Goal: Task Accomplishment & Management: Use online tool/utility

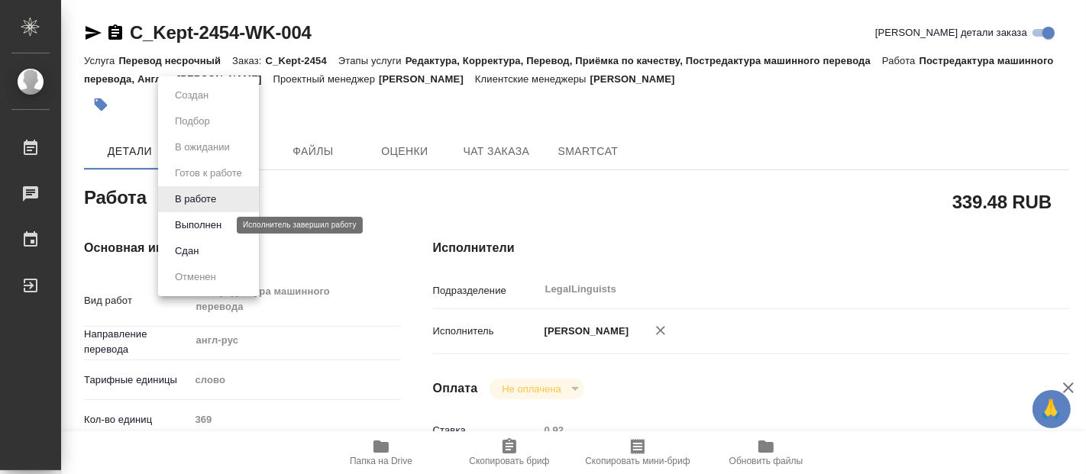
click at [200, 223] on button "Выполнен" at bounding box center [198, 225] width 56 height 17
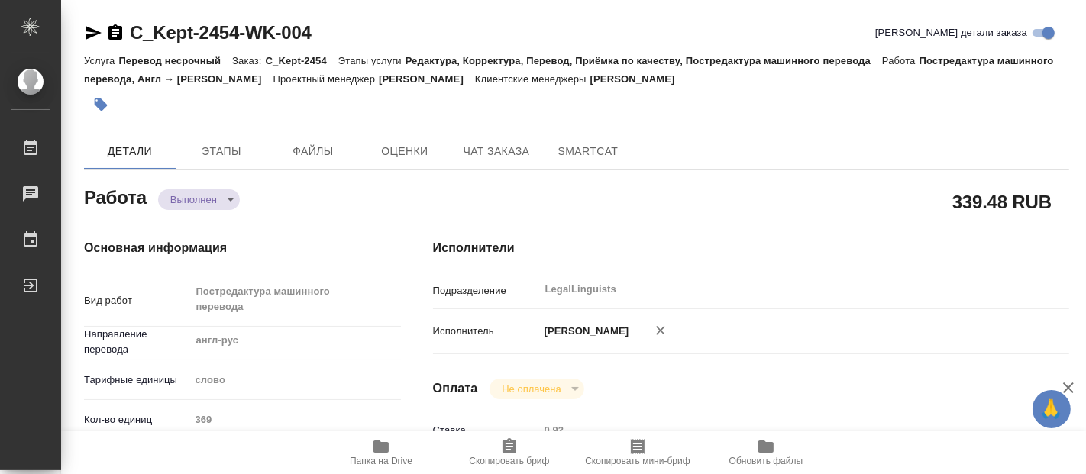
type textarea "x"
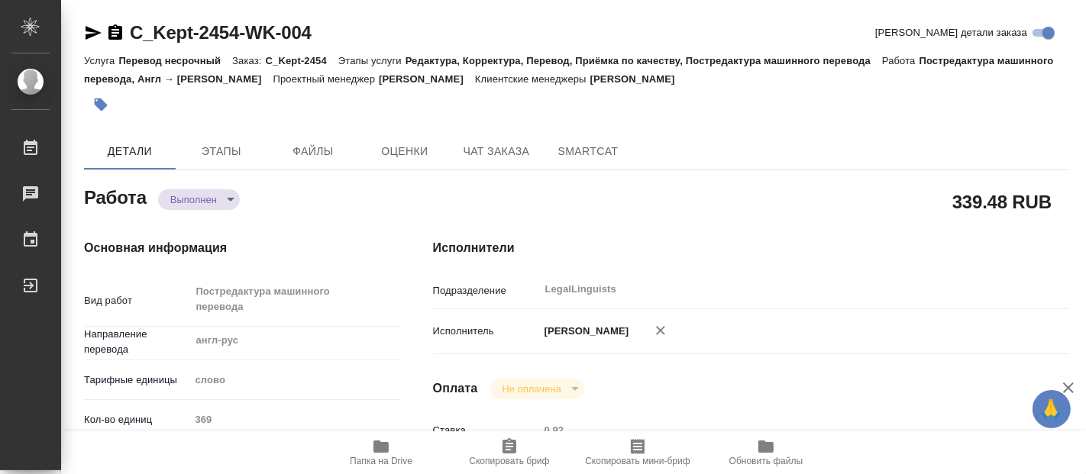
type textarea "x"
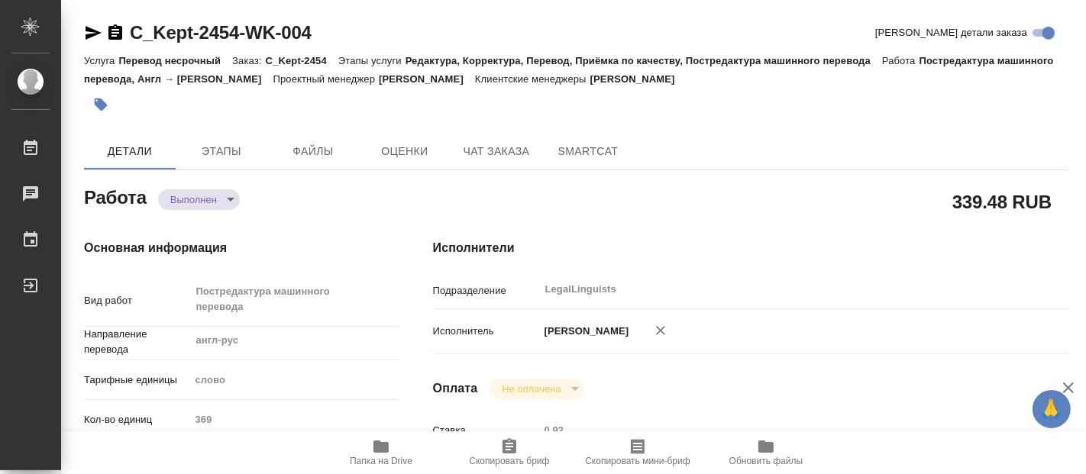
type textarea "x"
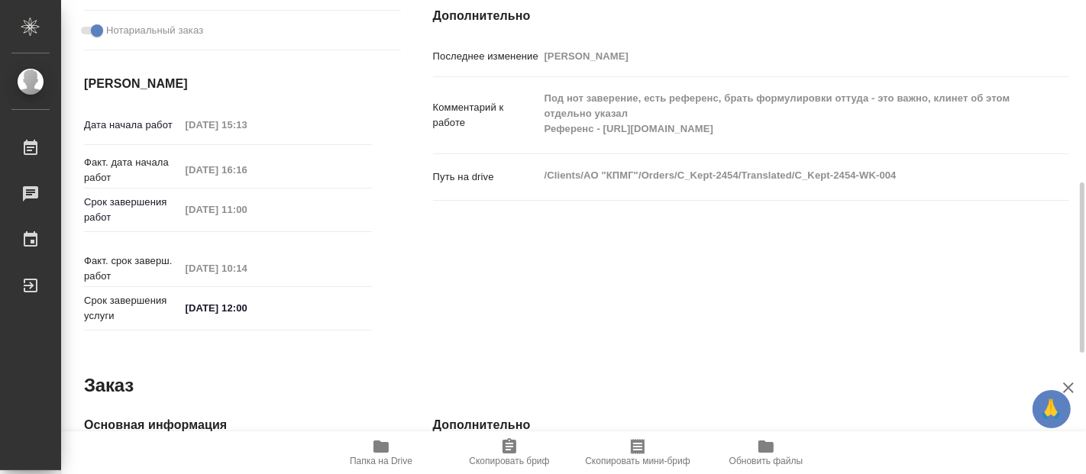
scroll to position [843, 0]
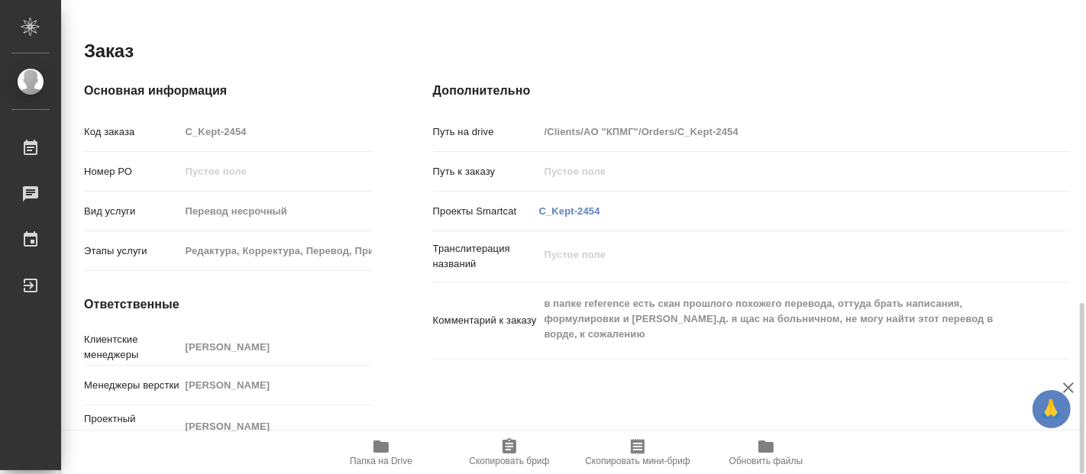
click at [380, 451] on icon "button" at bounding box center [380, 447] width 15 height 12
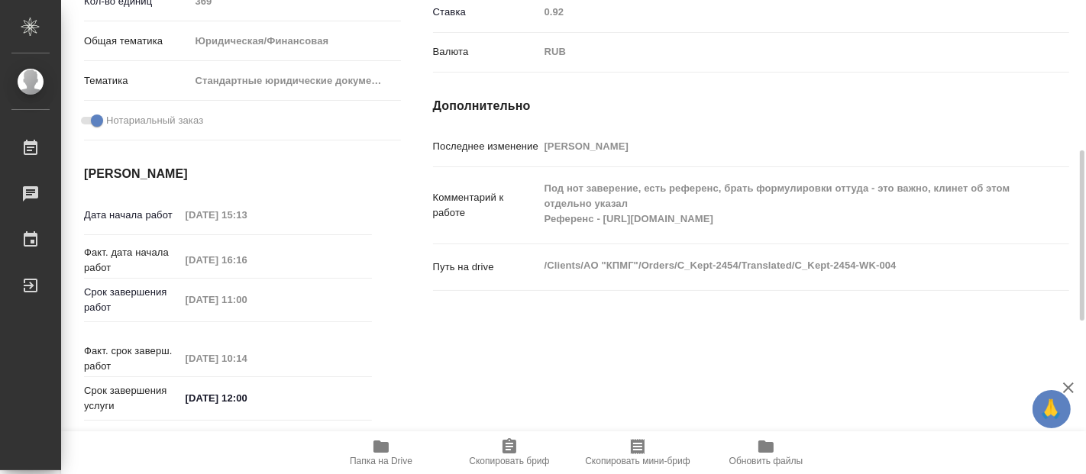
scroll to position [0, 0]
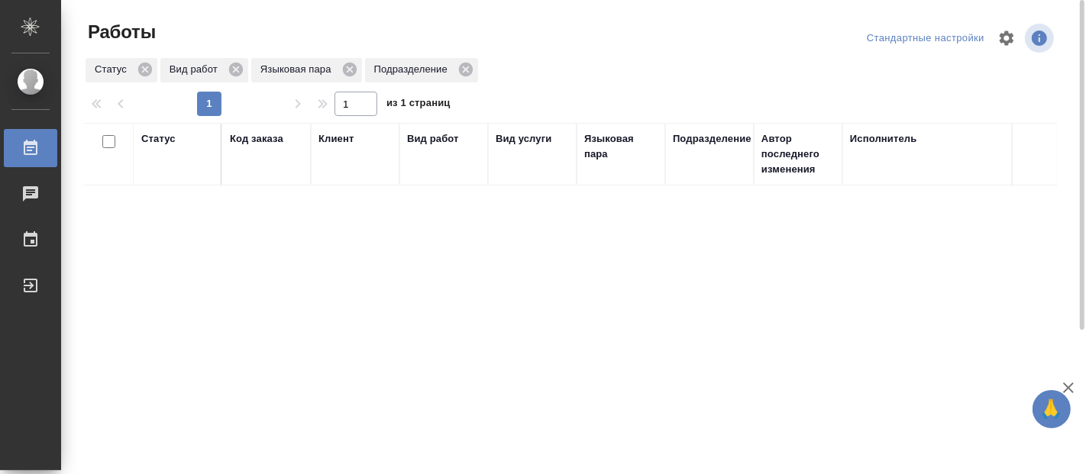
click at [592, 275] on div "Статус Код заказа Клиент Вид работ Вид услуги Языковая пара Подразделение Автор…" at bounding box center [570, 398] width 973 height 550
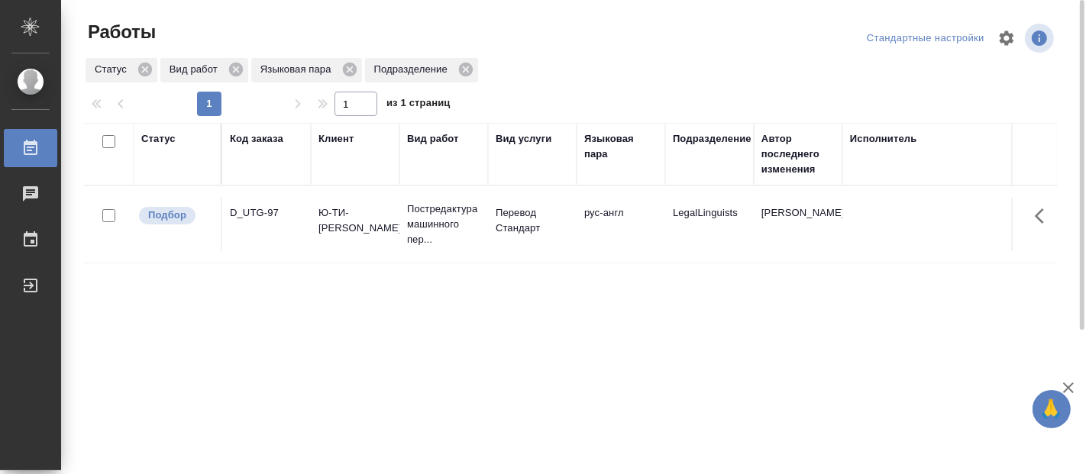
click at [582, 209] on td "рус-англ" at bounding box center [621, 224] width 89 height 53
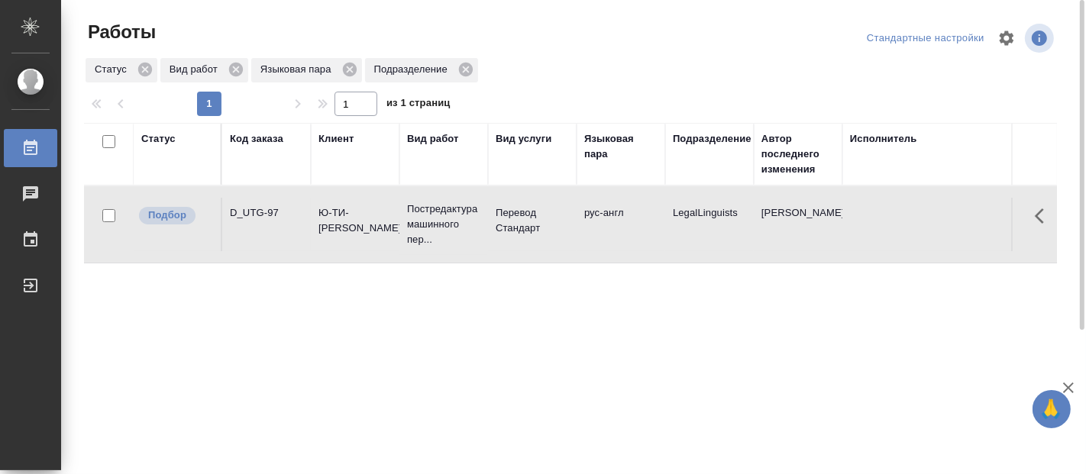
click at [583, 208] on td "рус-англ" at bounding box center [621, 224] width 89 height 53
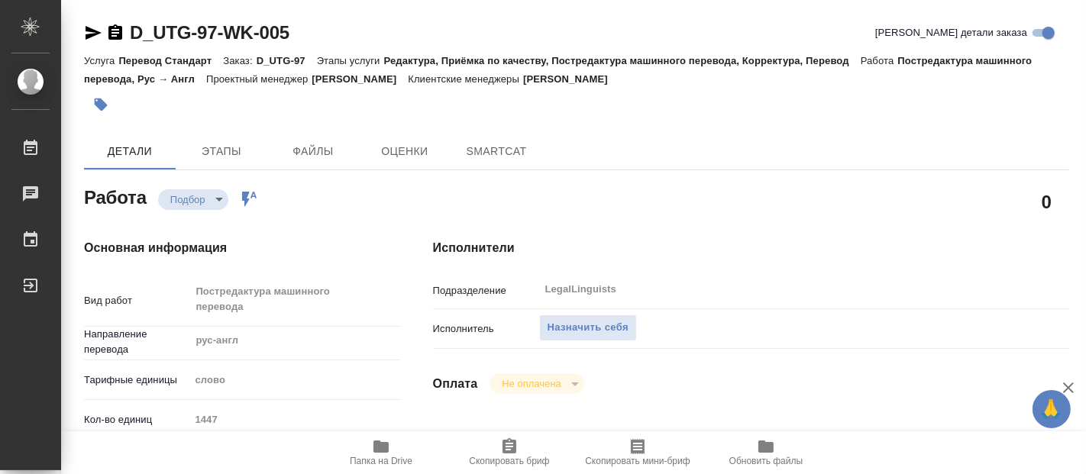
type textarea "x"
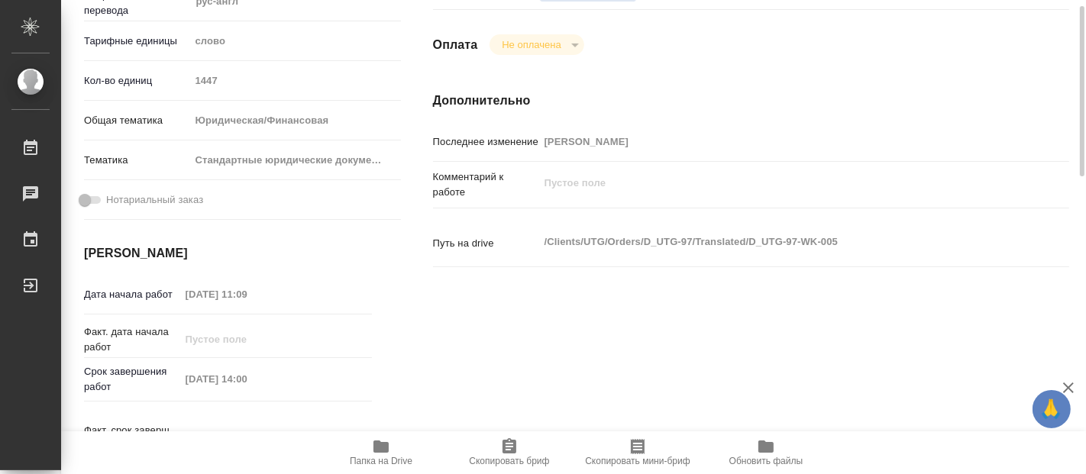
type textarea "x"
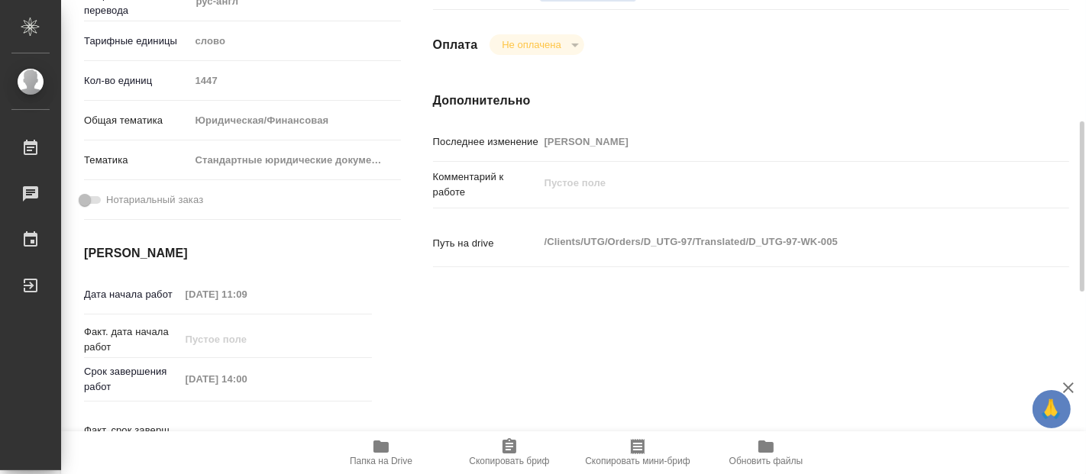
type textarea "x"
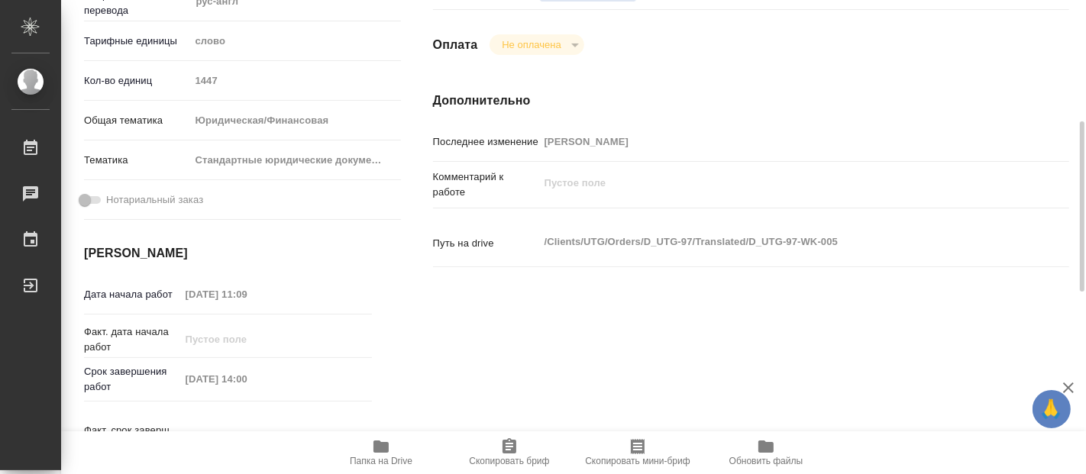
type textarea "x"
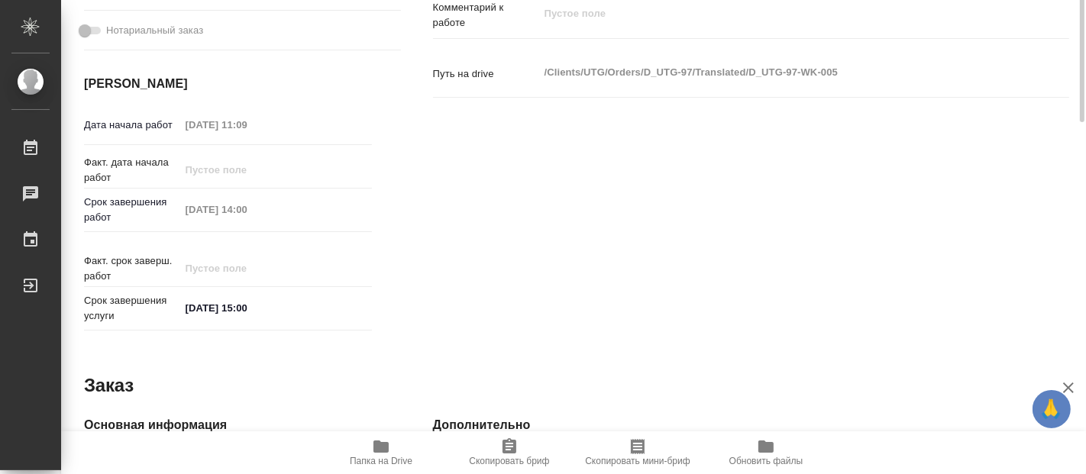
type textarea "x"
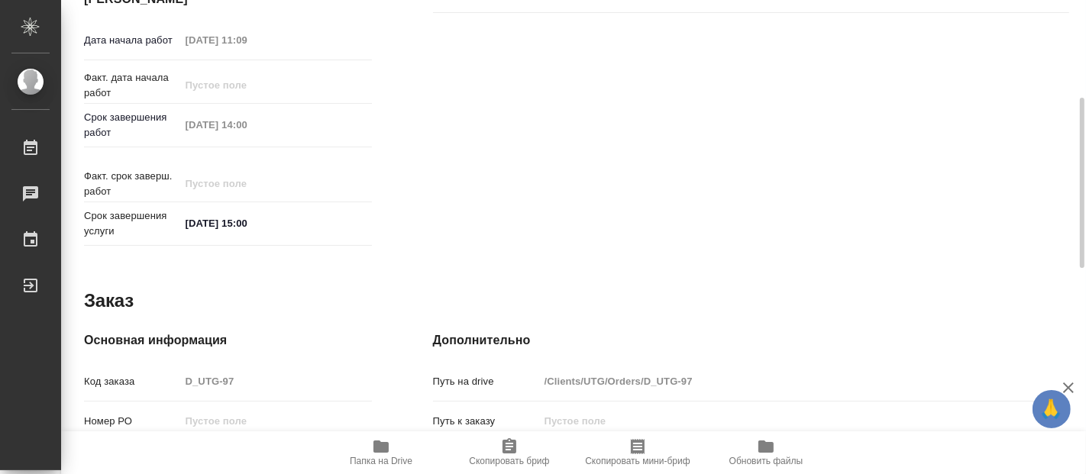
type textarea "x"
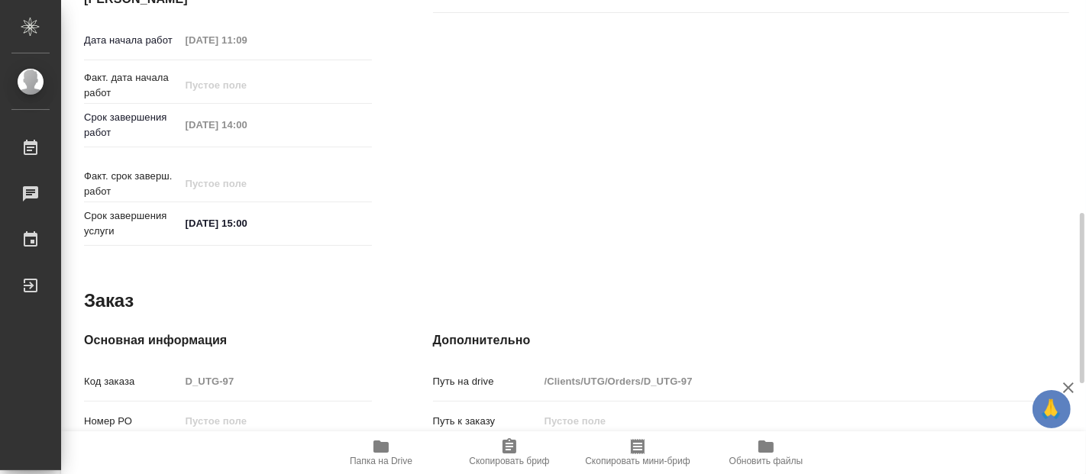
scroll to position [843, 0]
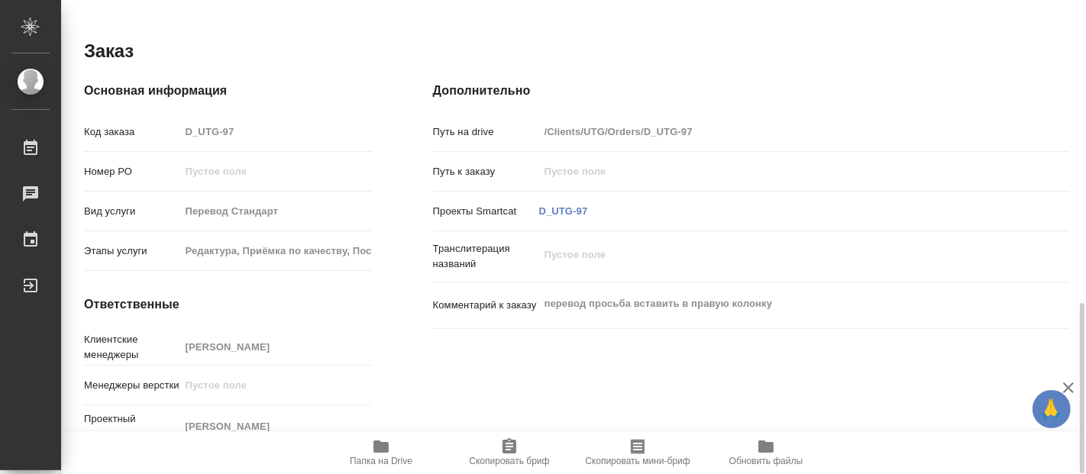
click at [375, 445] on icon "button" at bounding box center [380, 447] width 15 height 12
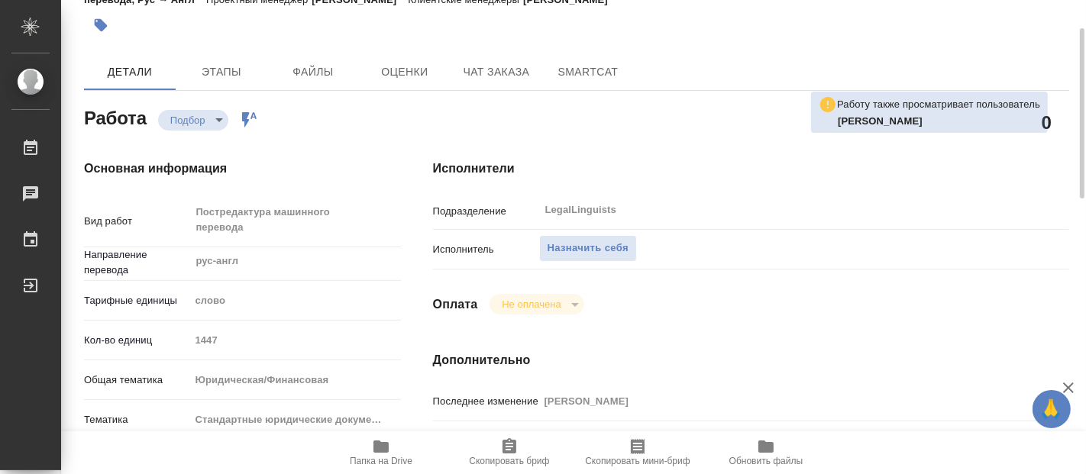
scroll to position [0, 0]
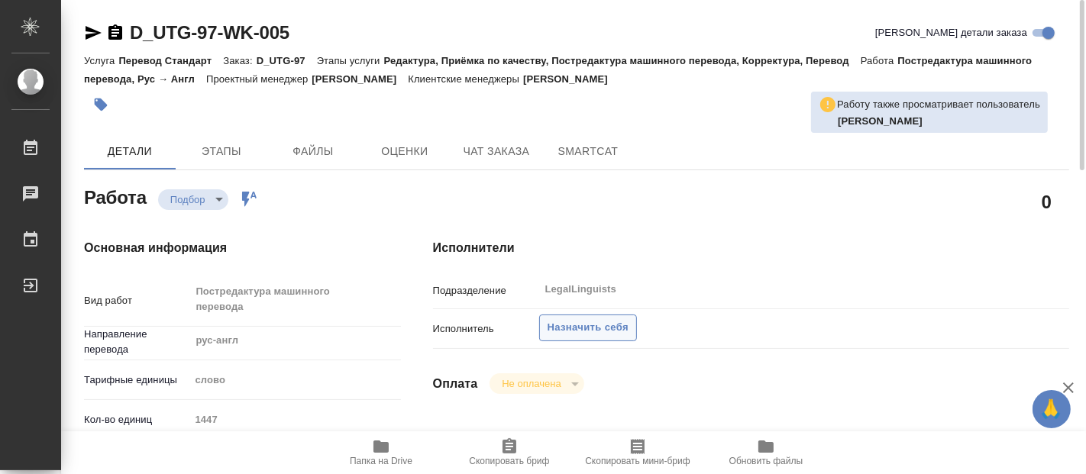
click at [586, 326] on span "Назначить себя" at bounding box center [588, 328] width 81 height 18
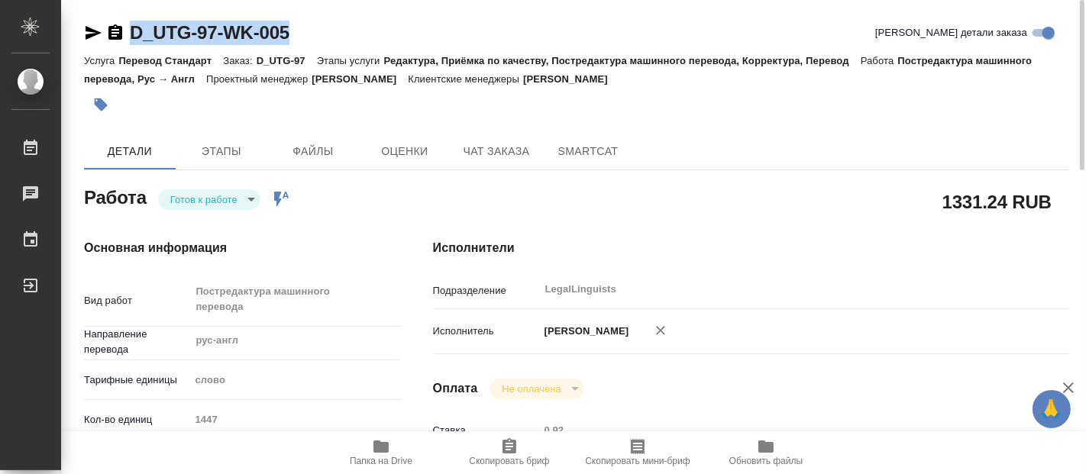
drag, startPoint x: 287, startPoint y: 29, endPoint x: 131, endPoint y: 34, distance: 156.6
click at [131, 34] on div "D_UTG-97-WK-005 Кратко детали заказа" at bounding box center [576, 33] width 985 height 24
copy link "D_UTG-97-WK-005"
